Goal: Task Accomplishment & Management: Use online tool/utility

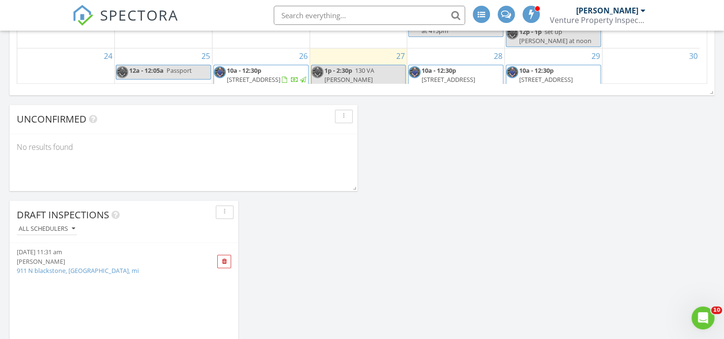
scroll to position [622, 0]
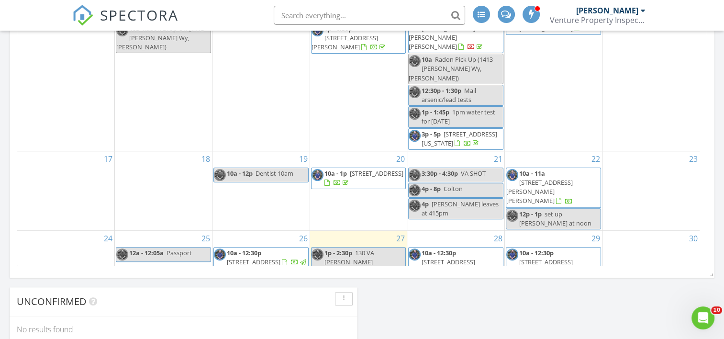
click at [266, 310] on div "2 2p - 4:30p [STREET_ADDRESS][PERSON_NAME]" at bounding box center [260, 334] width 97 height 48
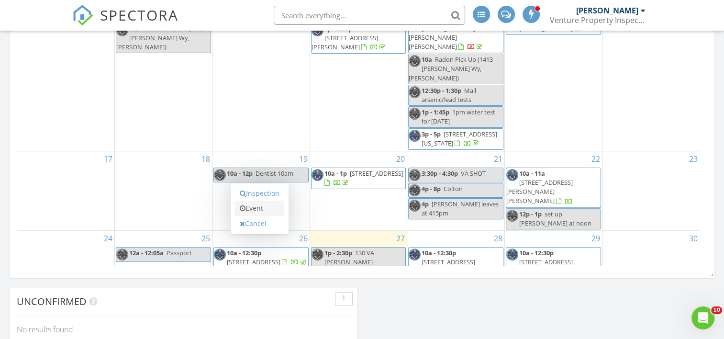
click at [263, 209] on link "Event" at bounding box center [259, 207] width 49 height 15
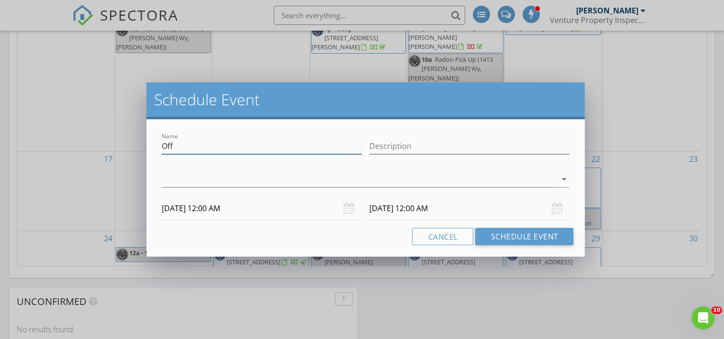
click at [220, 153] on input "Off" at bounding box center [262, 146] width 200 height 16
type input "O"
type input "9am [PERSON_NAME]? 2 houses water? EMS?"
click at [220, 180] on div at bounding box center [359, 179] width 395 height 16
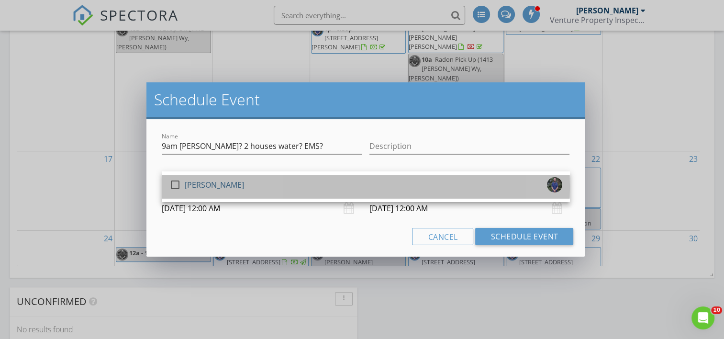
click at [217, 182] on div "[PERSON_NAME]" at bounding box center [214, 184] width 59 height 15
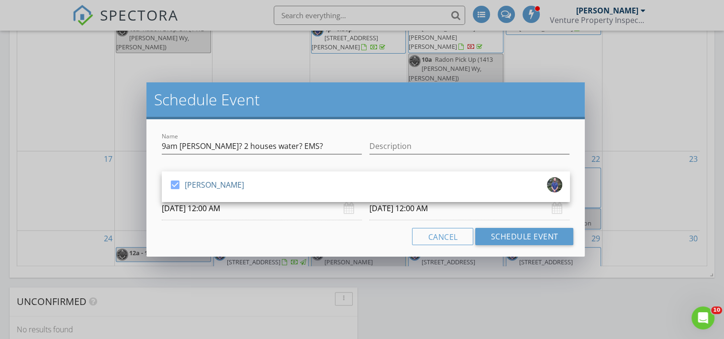
click at [220, 203] on input "[DATE] 12:00 AM" at bounding box center [262, 208] width 200 height 23
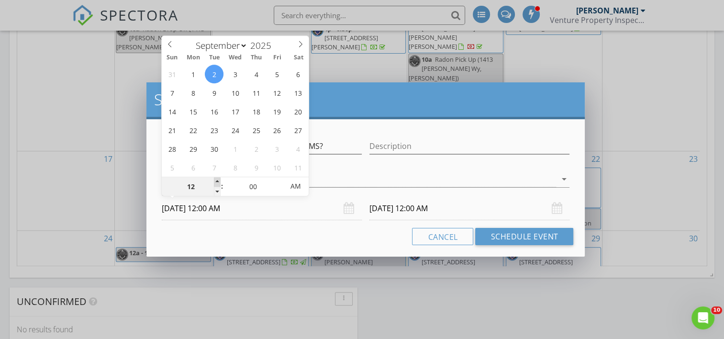
type input "01"
type input "[DATE] 1:00 AM"
click at [218, 180] on span at bounding box center [217, 182] width 7 height 10
type input "[DATE] 1:00 AM"
type input "02"
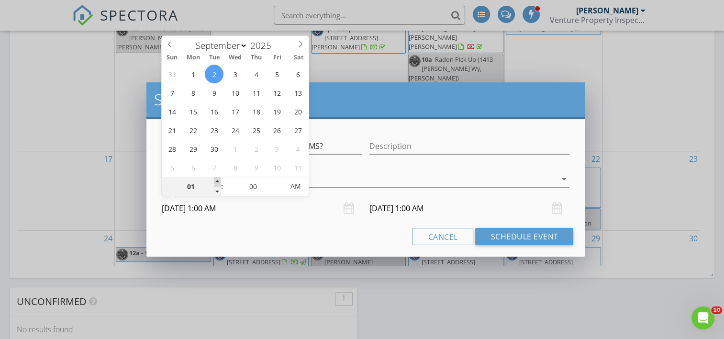
type input "[DATE] 2:00 AM"
click at [218, 180] on span at bounding box center [217, 182] width 7 height 10
type input "03"
type input "[DATE] 3:00 AM"
click at [218, 180] on span at bounding box center [217, 182] width 7 height 10
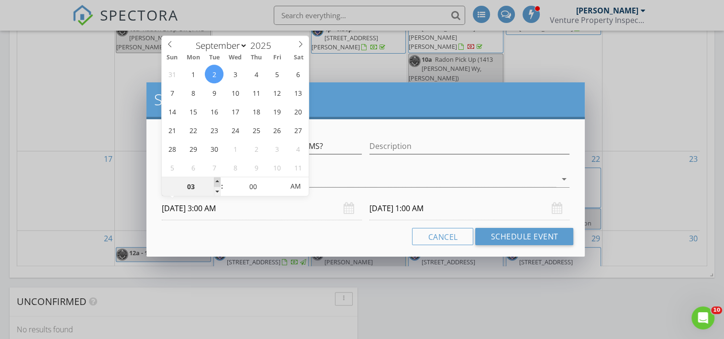
type input "04"
type input "[DATE] 4:00 AM"
click at [218, 180] on span at bounding box center [217, 182] width 7 height 10
type input "05"
type input "[DATE] 5:00 AM"
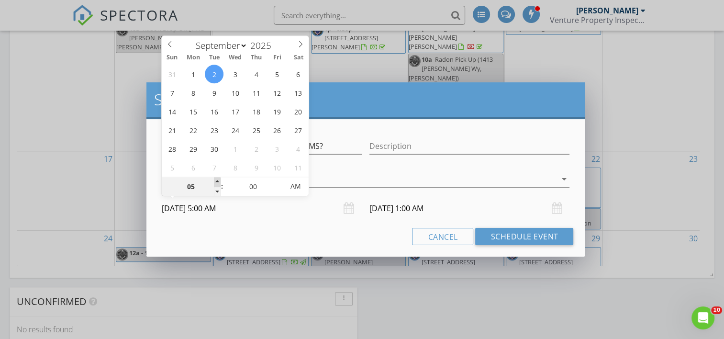
click at [218, 180] on span at bounding box center [217, 182] width 7 height 10
type input "06"
type input "[DATE] 6:00 AM"
click at [218, 180] on span at bounding box center [217, 182] width 7 height 10
type input "07"
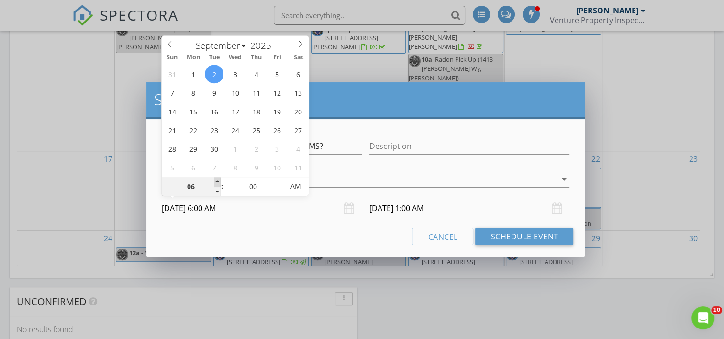
type input "[DATE] 7:00 AM"
click at [218, 180] on span at bounding box center [217, 182] width 7 height 10
type input "[DATE] 7:00 AM"
type input "08"
type input "[DATE] 8:00 AM"
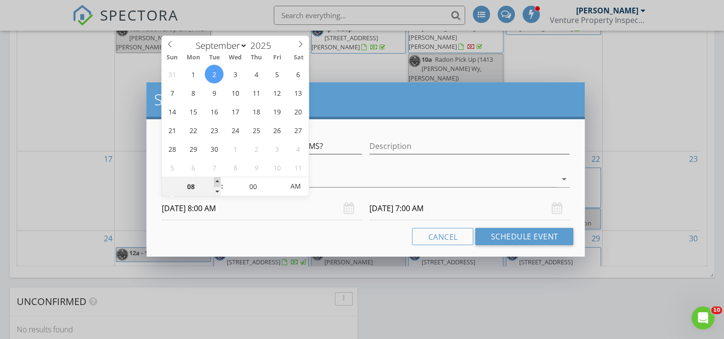
click at [218, 180] on span at bounding box center [217, 182] width 7 height 10
type input "09"
type input "[DATE] 9:00 AM"
click at [218, 180] on span at bounding box center [217, 182] width 7 height 10
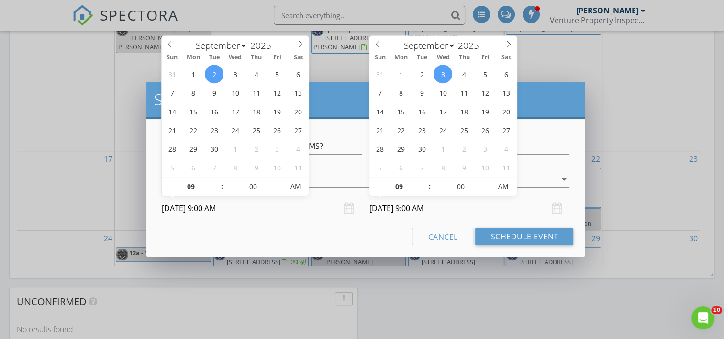
click at [386, 210] on input "[DATE] 9:00 AM" at bounding box center [469, 208] width 200 height 23
type input "[DATE] 9:00 AM"
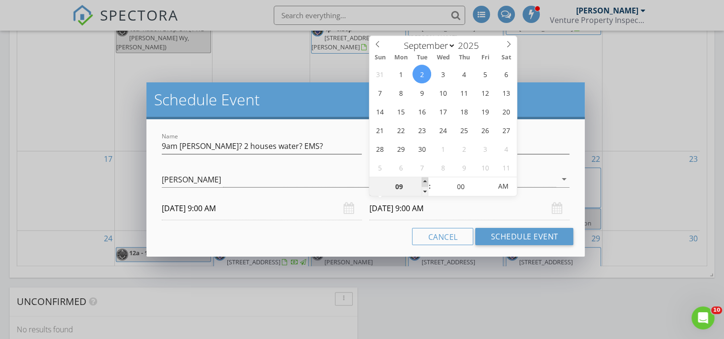
type input "10"
type input "[DATE] 10:00 AM"
click at [425, 180] on span at bounding box center [424, 182] width 7 height 10
type input "11"
type input "[DATE] 11:00 AM"
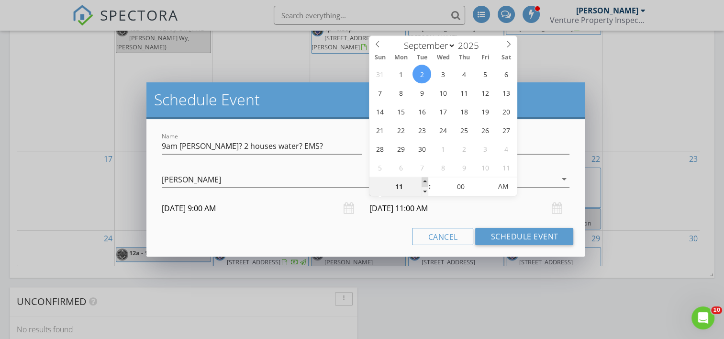
click at [425, 180] on span at bounding box center [424, 182] width 7 height 10
type input "12"
type input "[DATE] 12:00 PM"
click at [425, 180] on span at bounding box center [424, 182] width 7 height 10
click at [503, 233] on button "Schedule Event" at bounding box center [524, 236] width 98 height 17
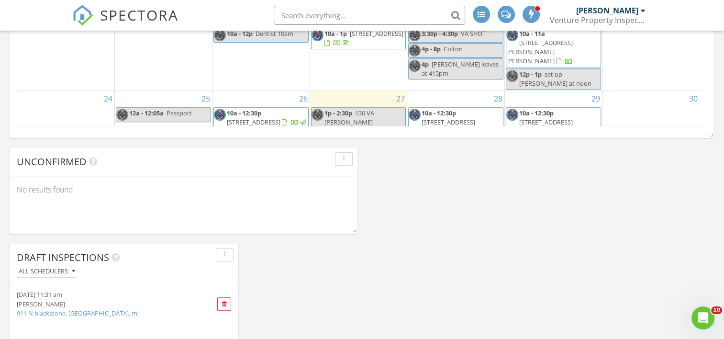
scroll to position [161, 0]
